Goal: Contribute content

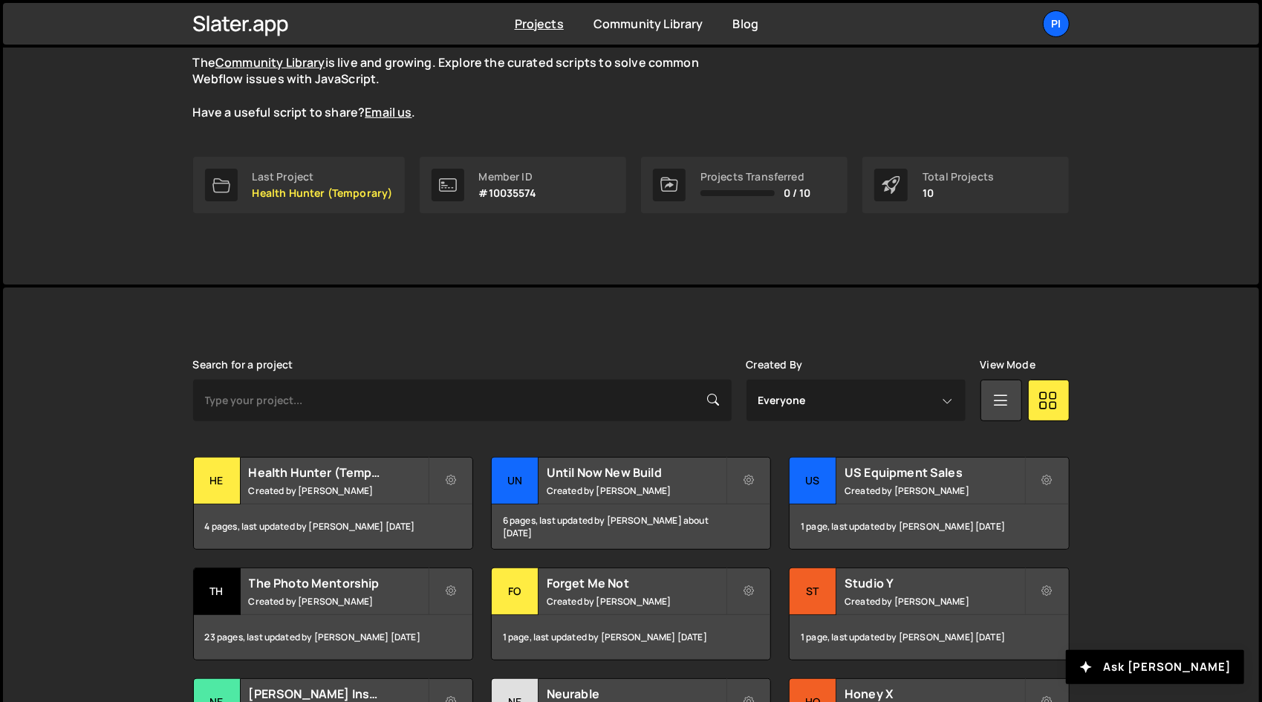
scroll to position [162, 0]
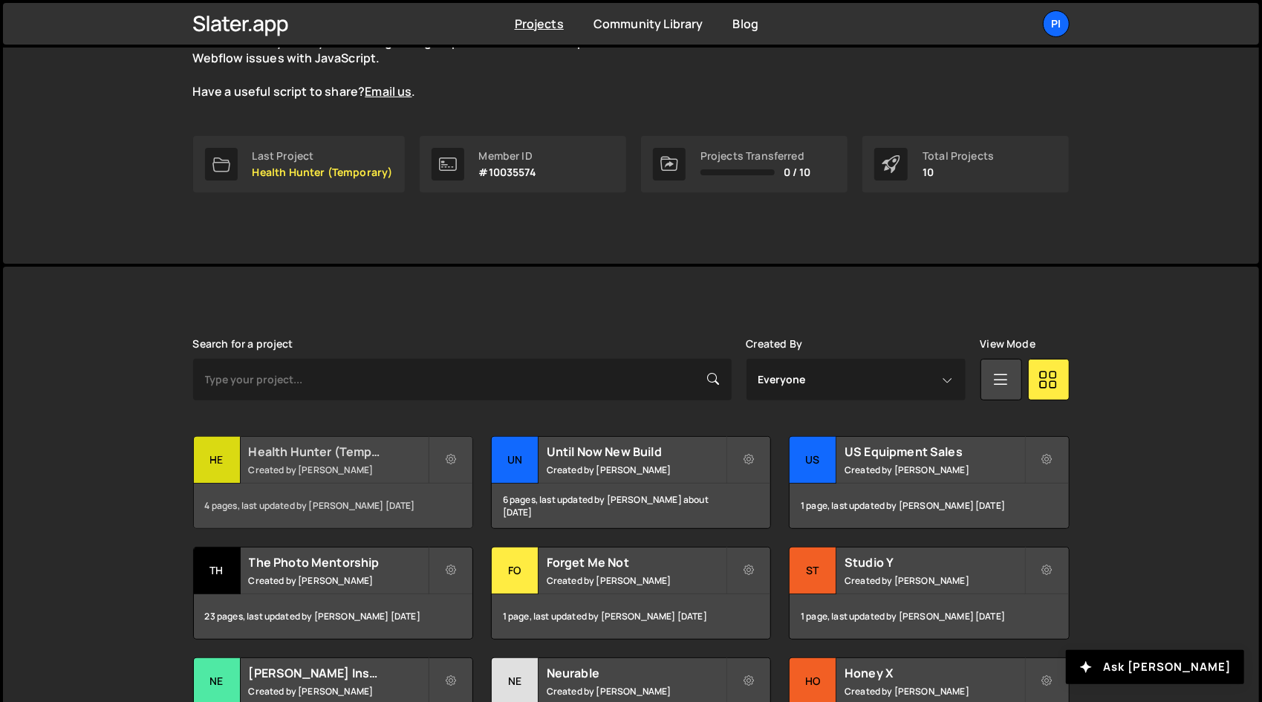
click at [332, 478] on div "Health Hunter (Temporary) Created by [PERSON_NAME]" at bounding box center [333, 460] width 278 height 46
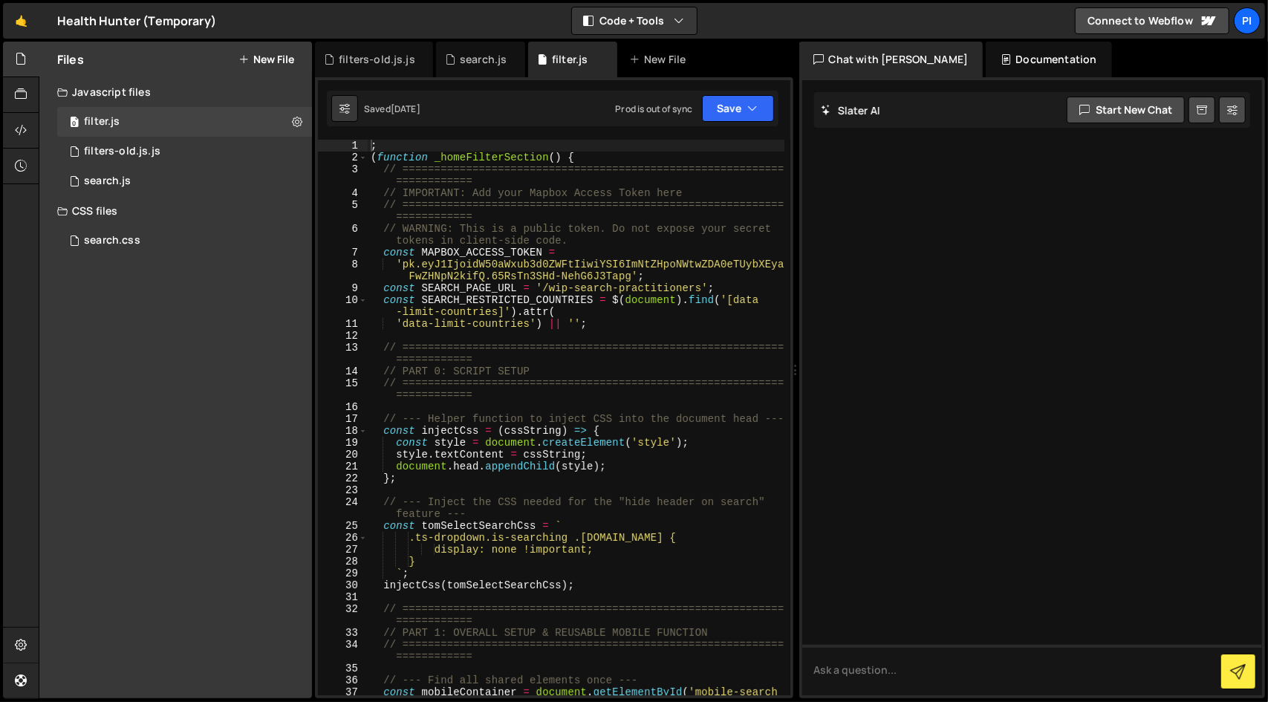
type textarea "// ========================================================================="
click at [544, 348] on div "; ( function _homeFilterSection ( ) { // ======================================…" at bounding box center [576, 435] width 417 height 591
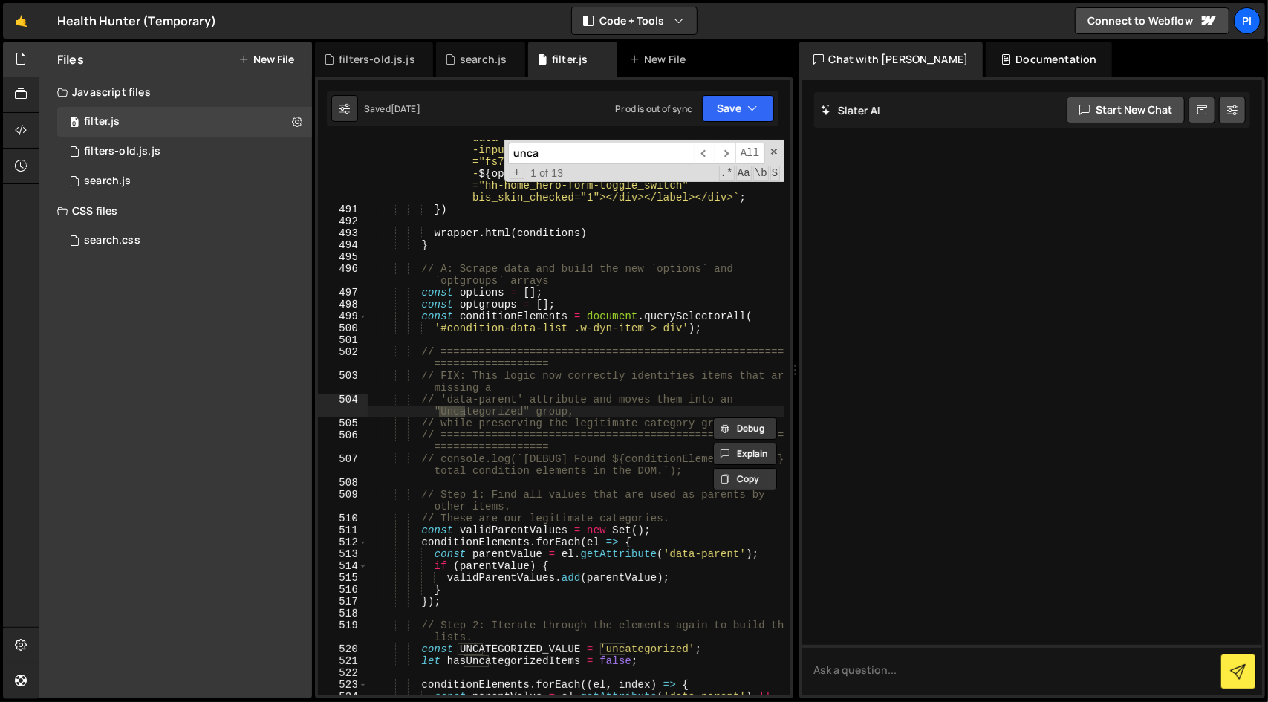
scroll to position [7041, 0]
type input "uncategorize"
click at [496, 417] on div "` <div><label class="w-checkbox"><input type ="checkbox" name="condition-select…" at bounding box center [576, 417] width 417 height 555
click at [496, 417] on div "` <div><label class="w-checkbox"><input type ="checkbox" name="condition-select…" at bounding box center [576, 440] width 417 height 686
paste textarea "miscellaneous"
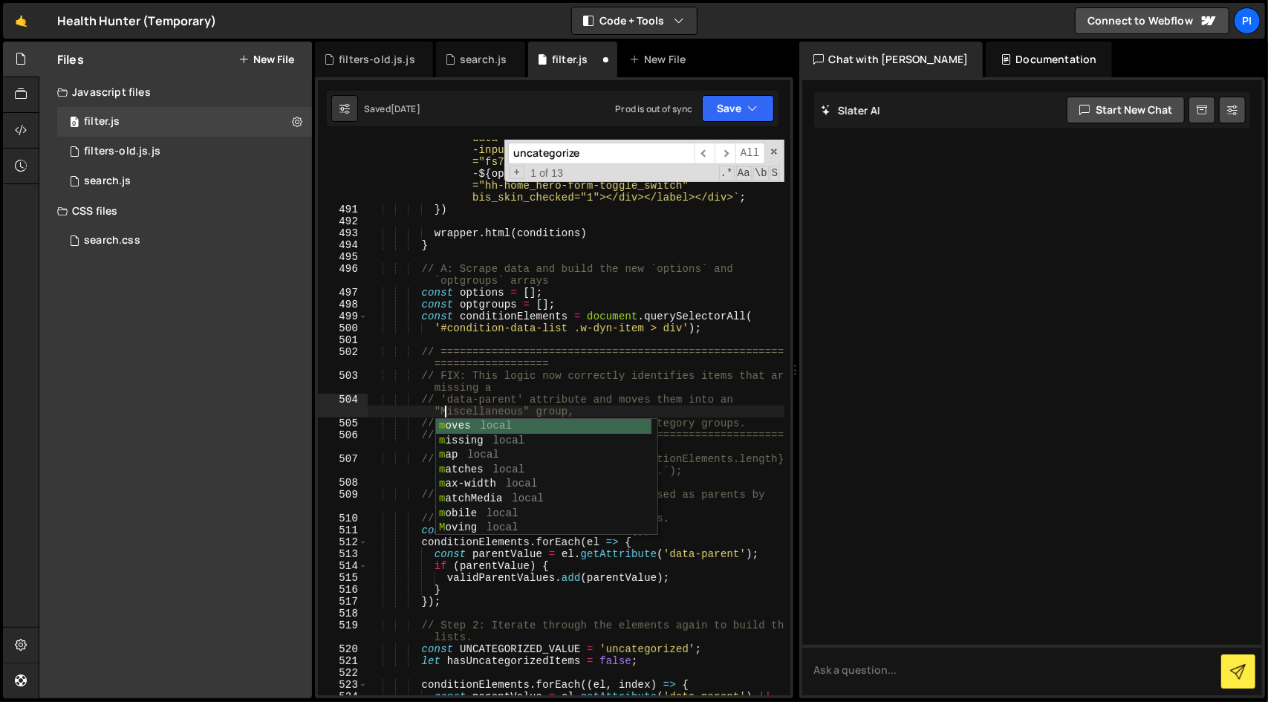
scroll to position [0, 26]
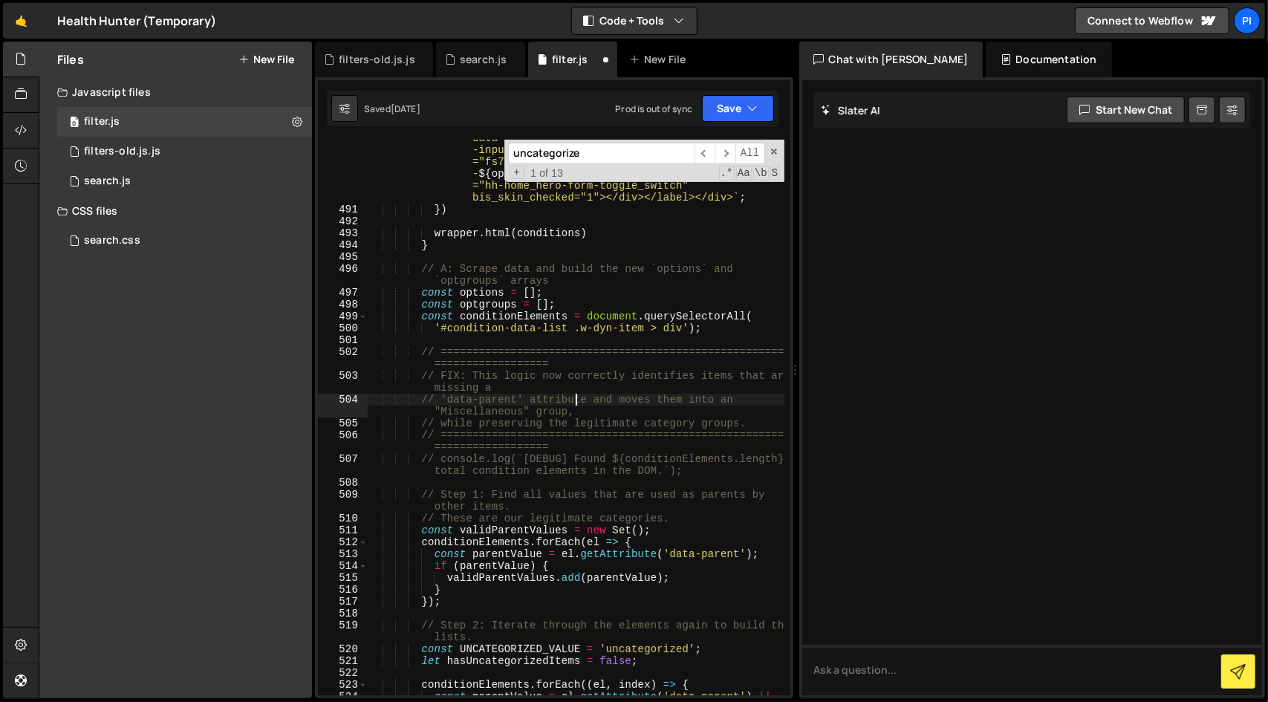
click at [575, 395] on div "` <div><label class="w-checkbox"><input type ="checkbox" name="condition-select…" at bounding box center [576, 440] width 417 height 686
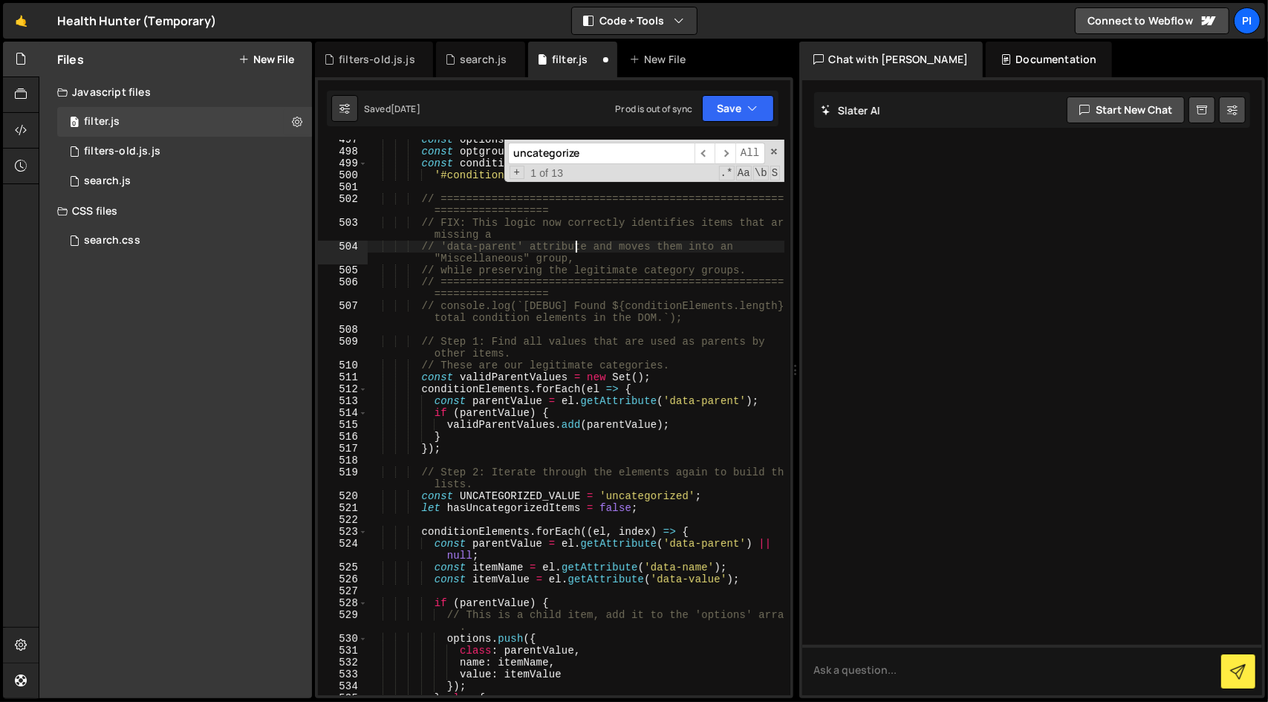
scroll to position [7194, 0]
click at [641, 500] on div "const options = [ ] ; const optgroups = [ ] ; const conditionElements = documen…" at bounding box center [576, 423] width 417 height 579
paste textarea "miscellaneous"
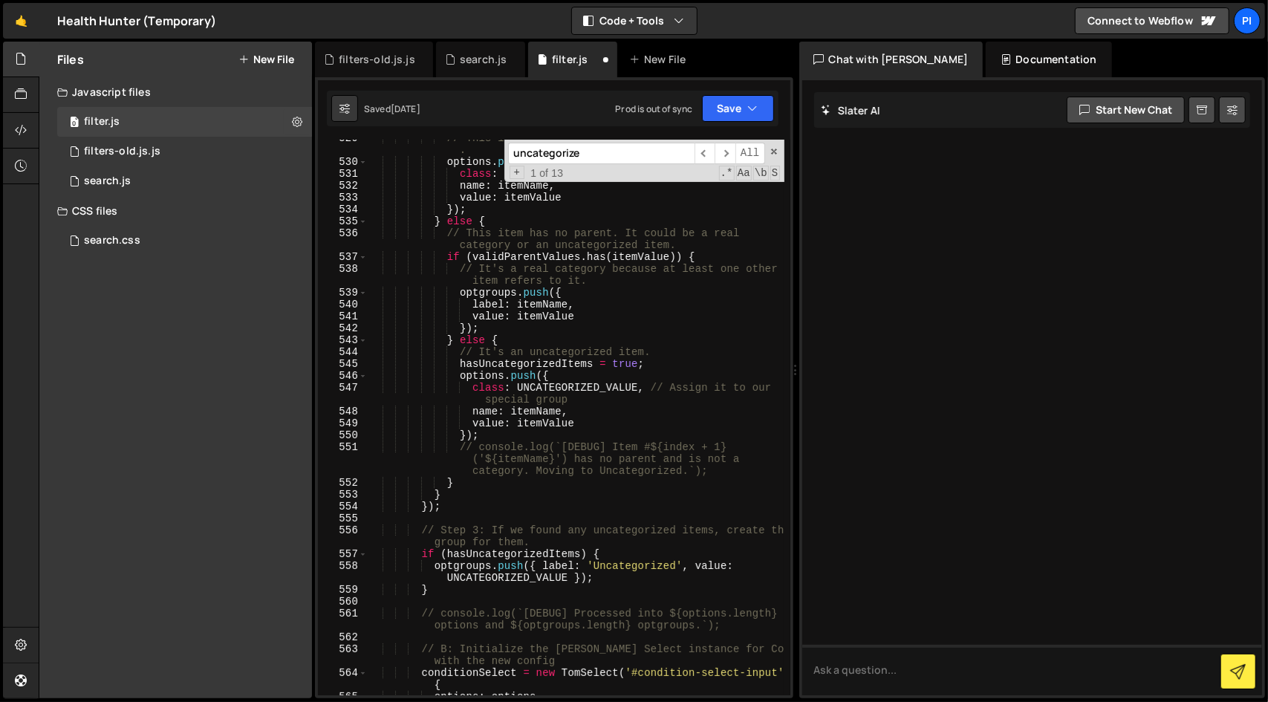
scroll to position [7672, 0]
click at [635, 563] on div "// This is a child item, add it to the 'options' array . options . push ({ clas…" at bounding box center [576, 425] width 417 height 591
paste textarea "miscellaneous"
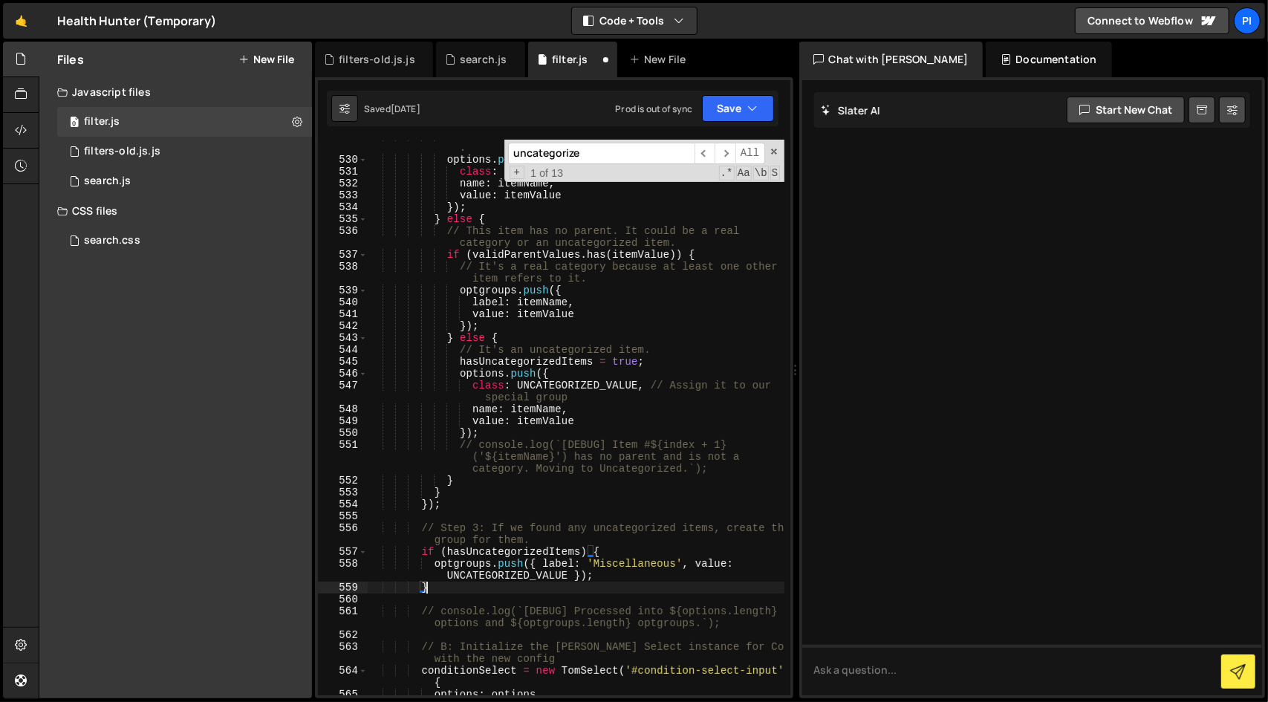
click at [590, 585] on div "// This is a child item, add it to the 'options' array . options . push ({ clas…" at bounding box center [576, 425] width 417 height 591
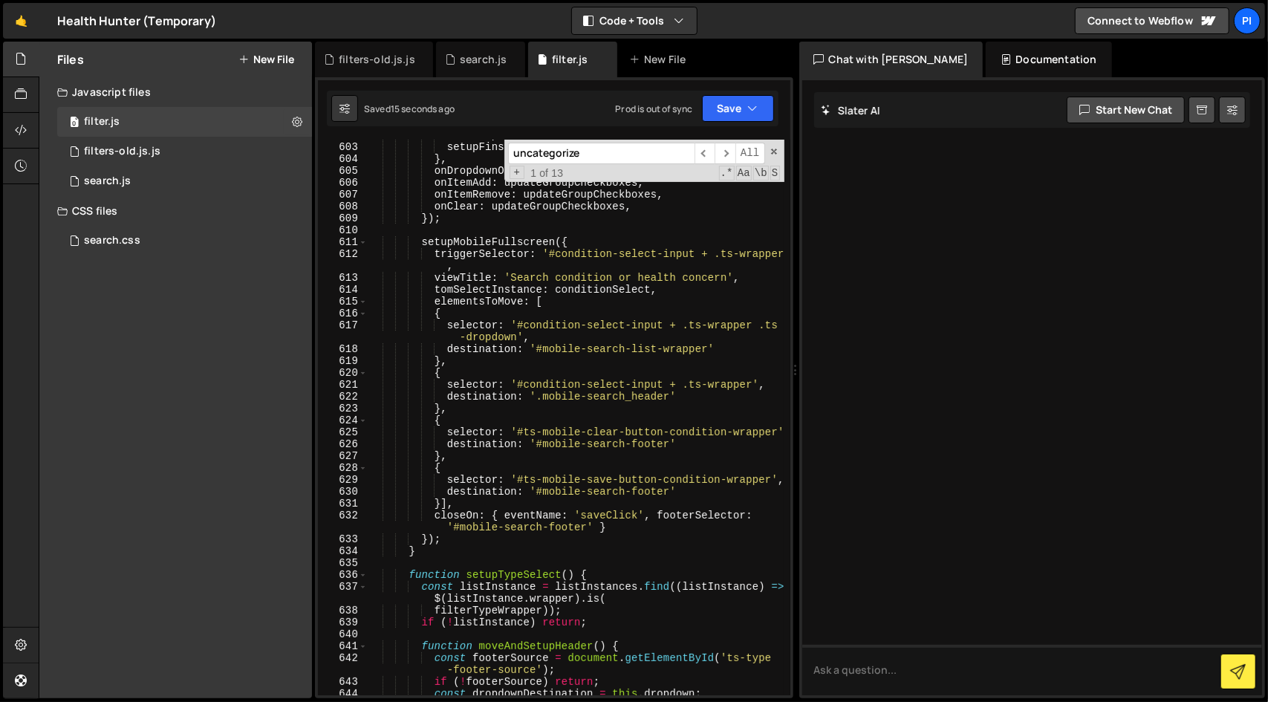
scroll to position [8813, 0]
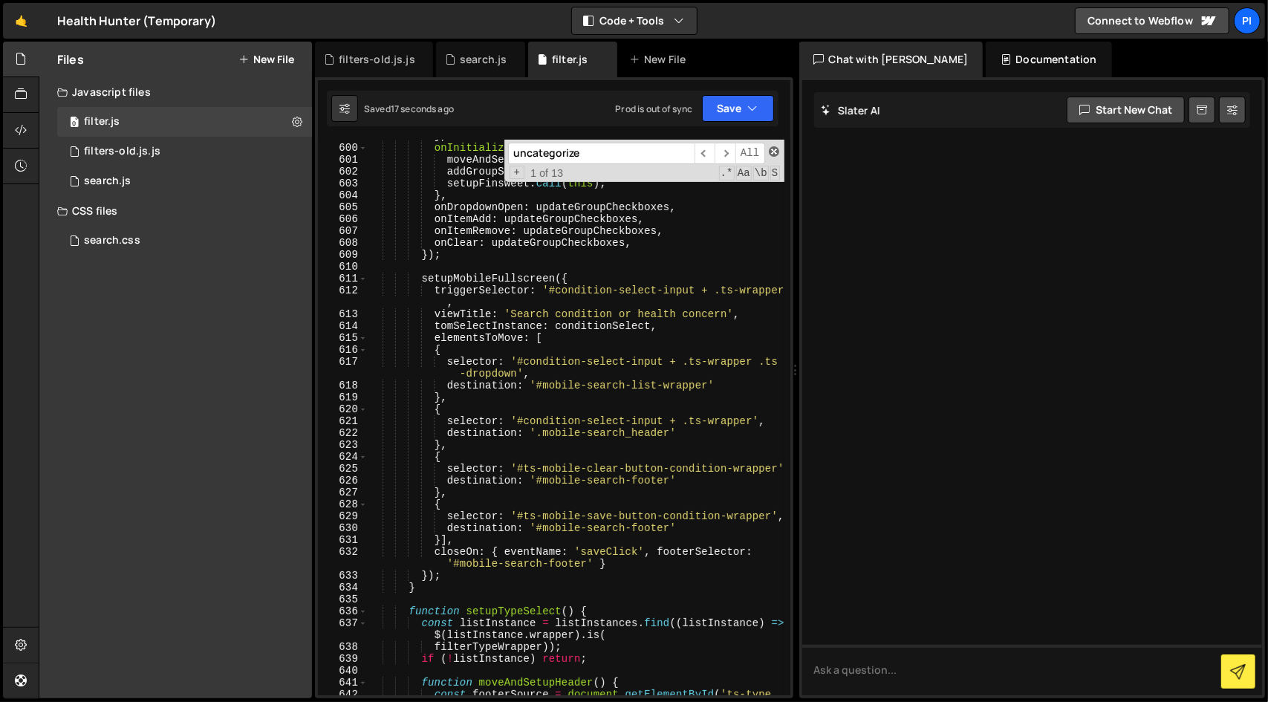
click at [774, 150] on span at bounding box center [774, 151] width 10 height 10
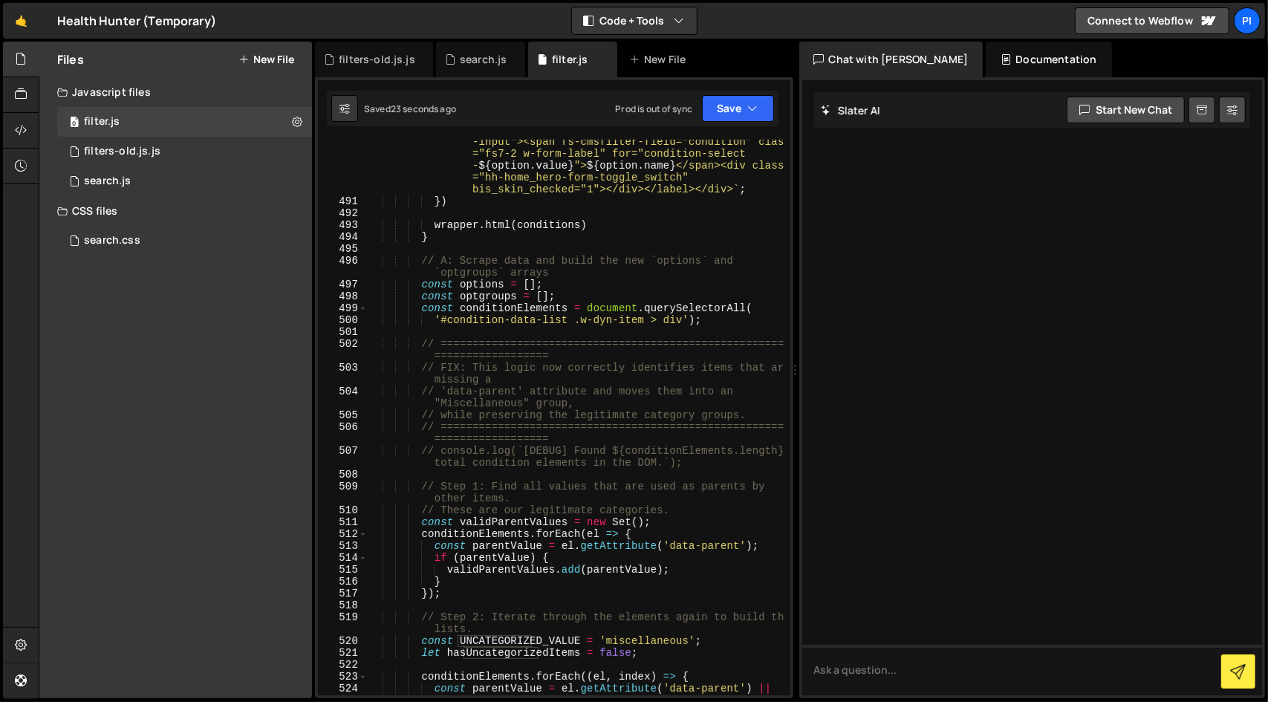
scroll to position [7049, 0]
click at [704, 469] on div "` <div><label class="w-checkbox"><input type ="checkbox" name="condition-select…" at bounding box center [576, 432] width 417 height 686
click at [420, 275] on div "` <div><label class="w-checkbox"><input type ="checkbox" name="condition-select…" at bounding box center [576, 432] width 417 height 686
click at [420, 261] on div "` <div><label class="w-checkbox"><input type ="checkbox" name="condition-select…" at bounding box center [576, 432] width 417 height 686
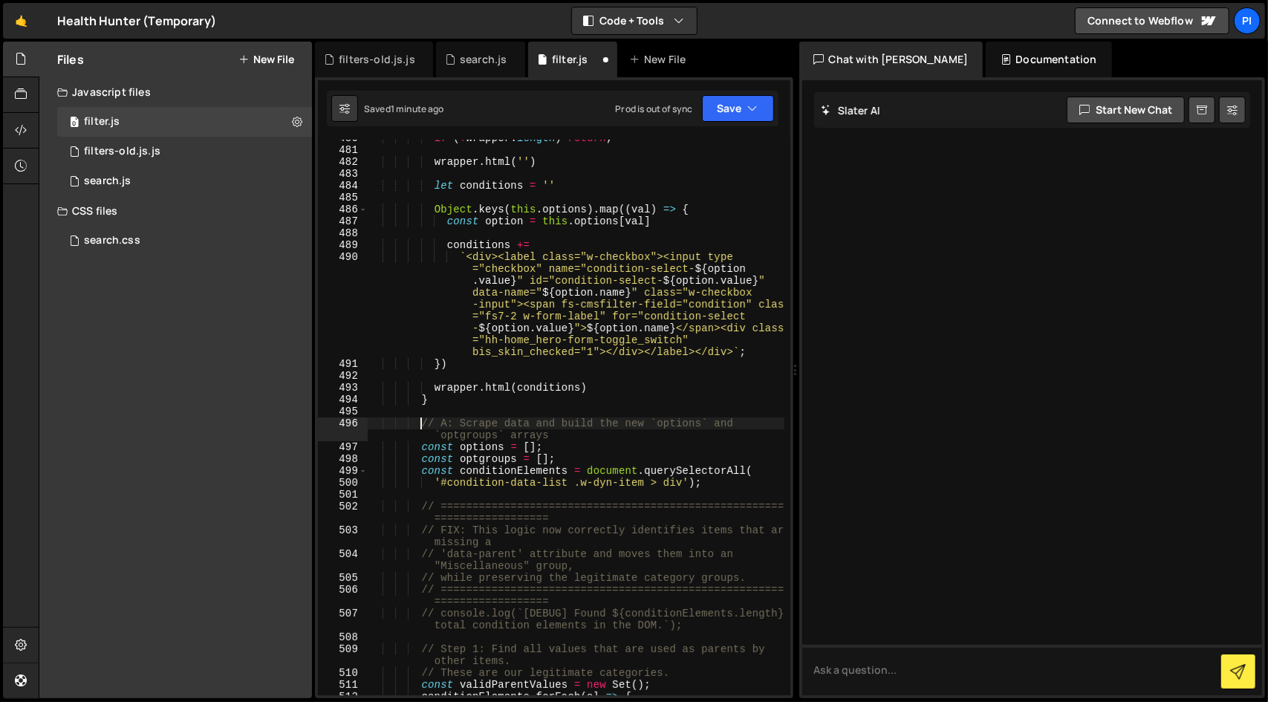
scroll to position [6887, 0]
click at [739, 111] on button "Save" at bounding box center [738, 108] width 72 height 27
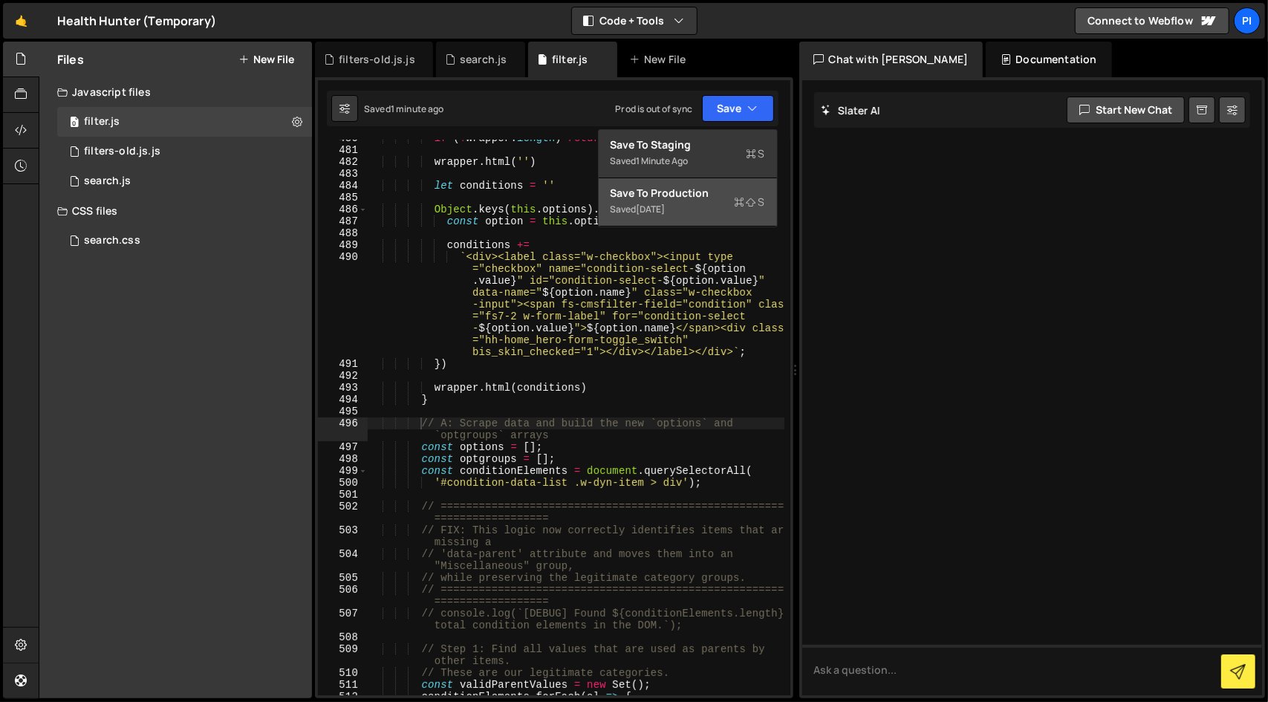
click at [725, 210] on div "Saved 1 day ago" at bounding box center [687, 209] width 154 height 18
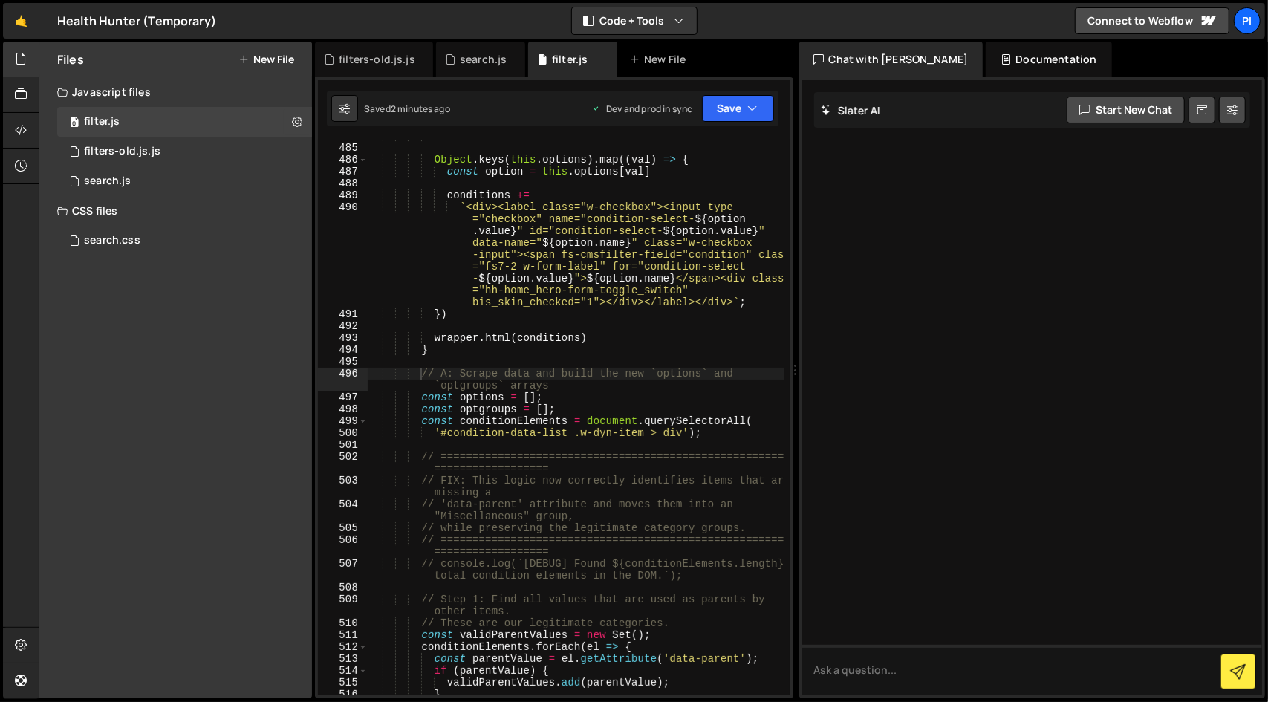
scroll to position [6936, 0]
click at [722, 409] on div "let conditions = '' Object . keys ( this . options ) . map (( val ) => { const …" at bounding box center [576, 420] width 417 height 579
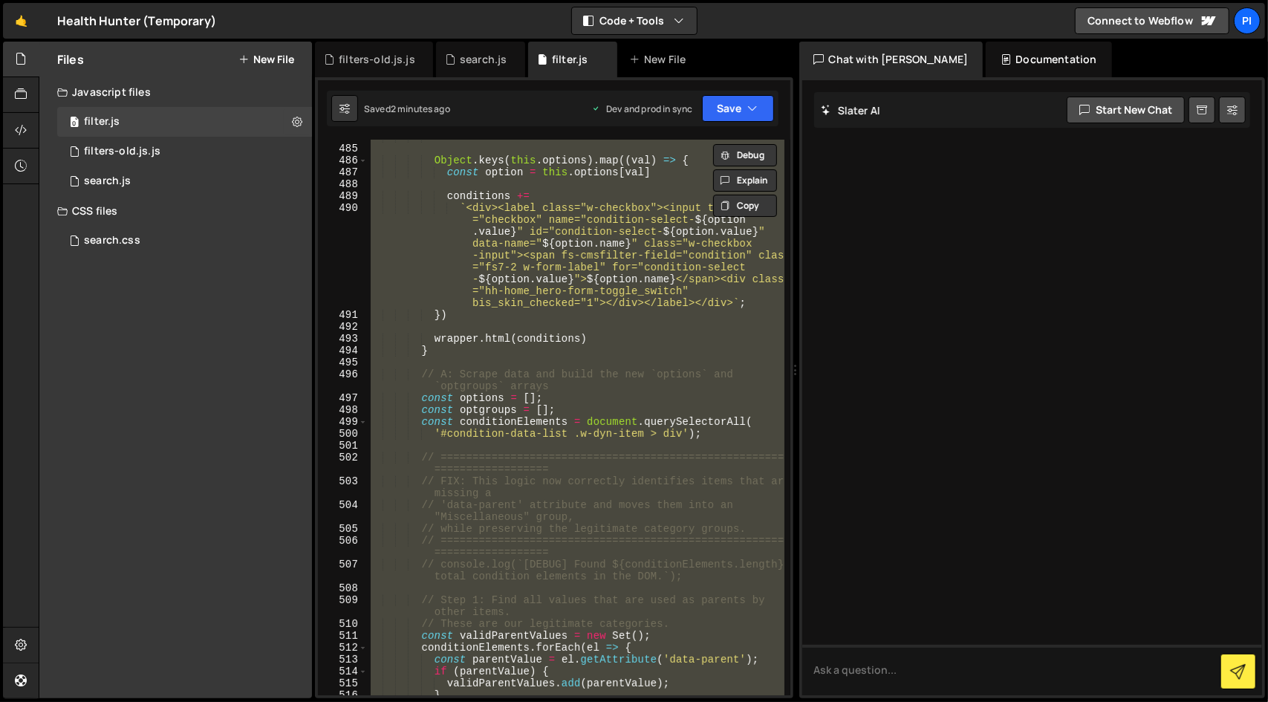
scroll to position [0, 1]
click at [685, 428] on div "let conditions = '' Object . keys ( this . options ) . map (( val ) => { const …" at bounding box center [576, 417] width 417 height 555
type textarea "const conditionElements = document.querySelectorAll("
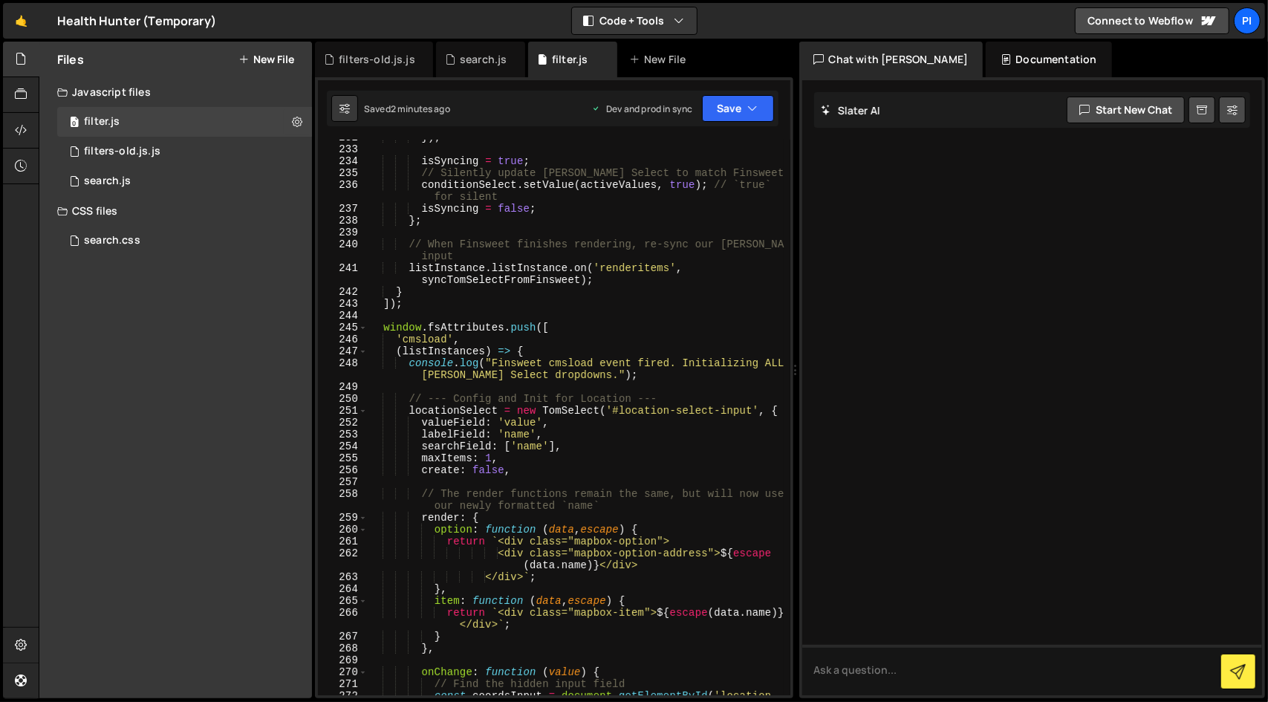
scroll to position [3276, 0]
